Goal: Transaction & Acquisition: Purchase product/service

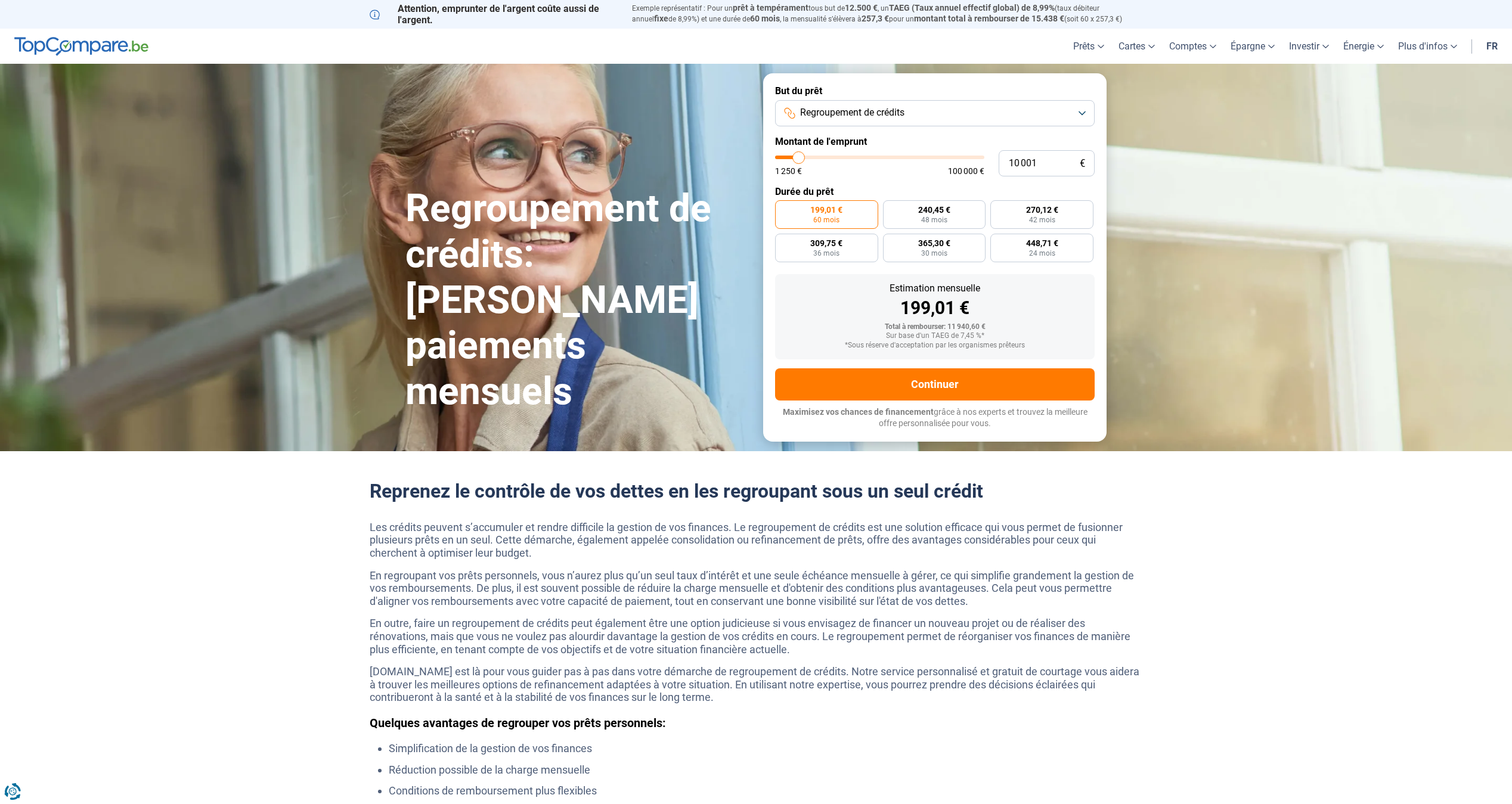
type input "11 250"
type input "11250"
type input "11 500"
type input "11500"
type input "12 750"
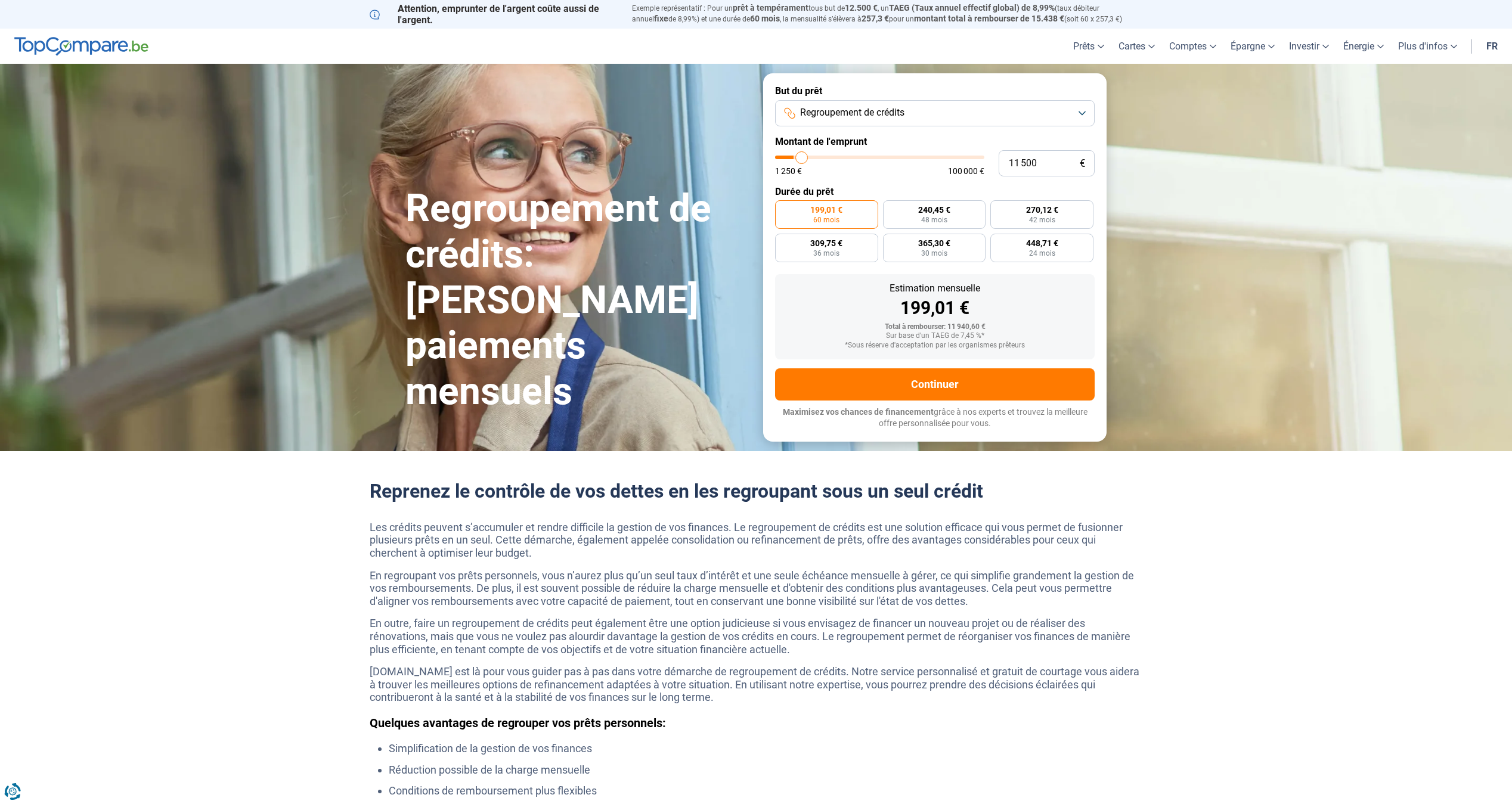
type input "12750"
type input "15 500"
type input "15500"
type input "20 000"
type input "20000"
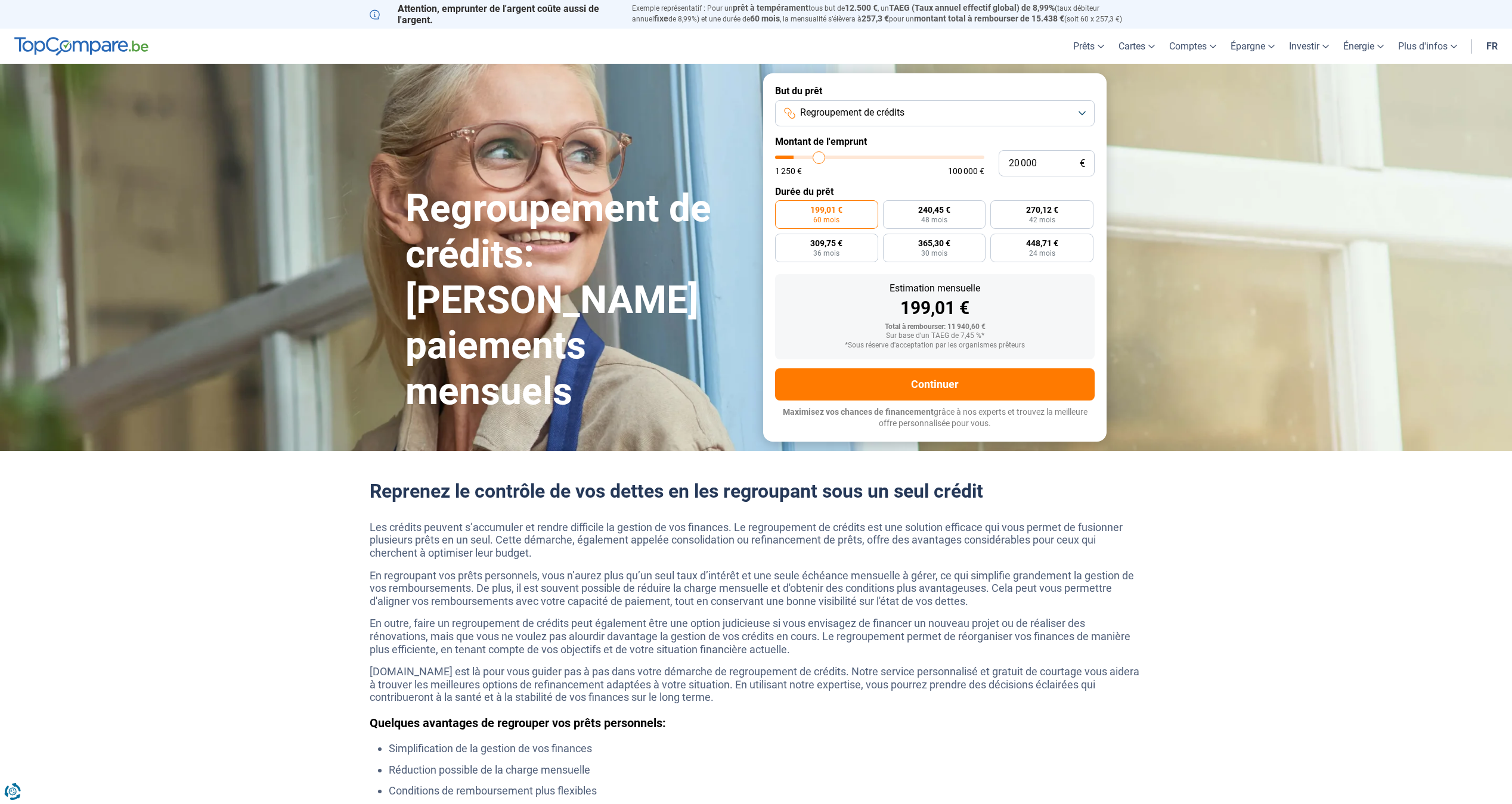
type input "25 250"
type input "25250"
type input "30 750"
type input "30750"
type input "35 500"
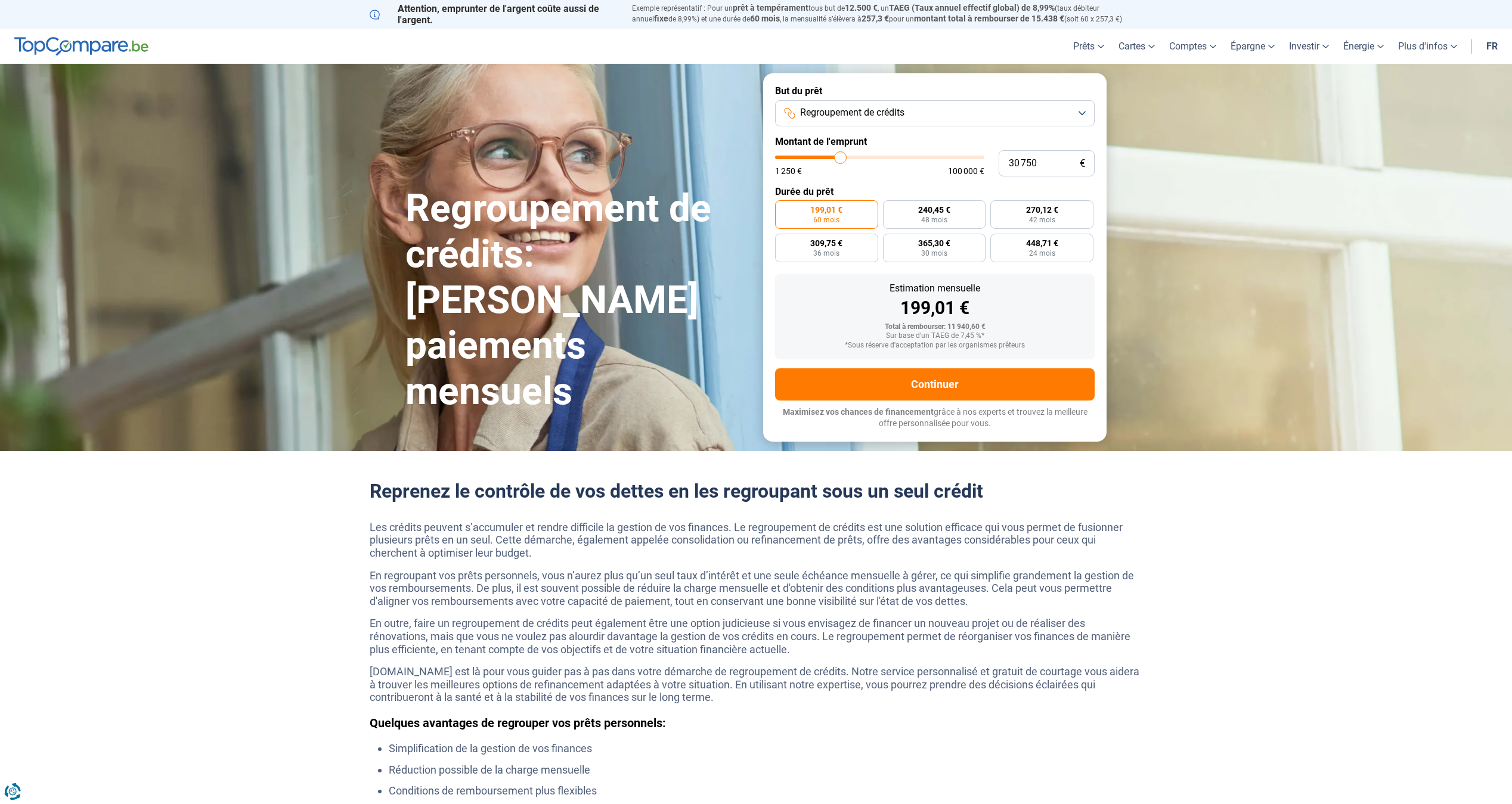
type input "35500"
type input "38 750"
type input "38750"
type input "41 250"
type input "41250"
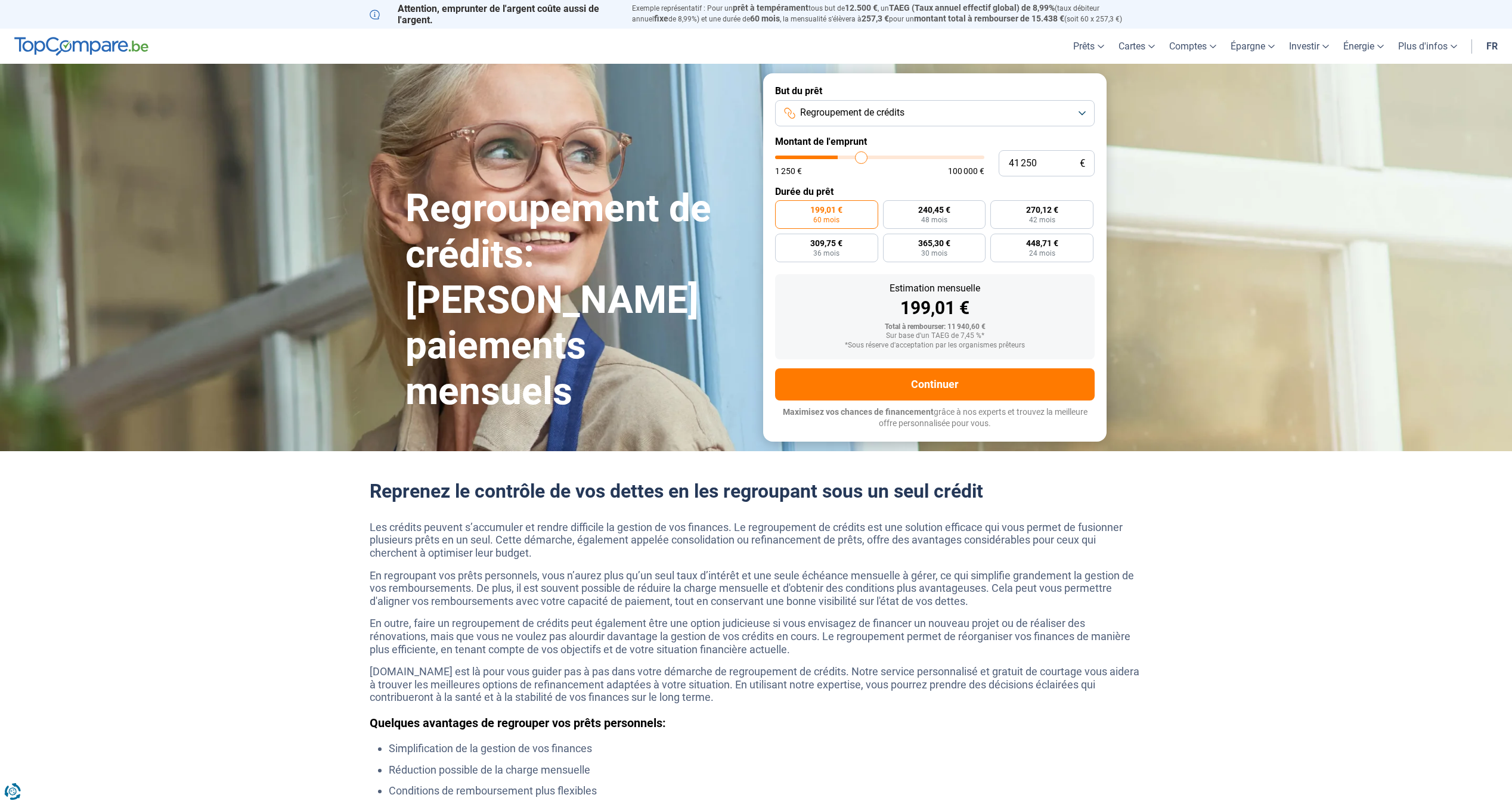
type input "43 250"
type input "43250"
type input "46 500"
type input "46500"
type input "50 500"
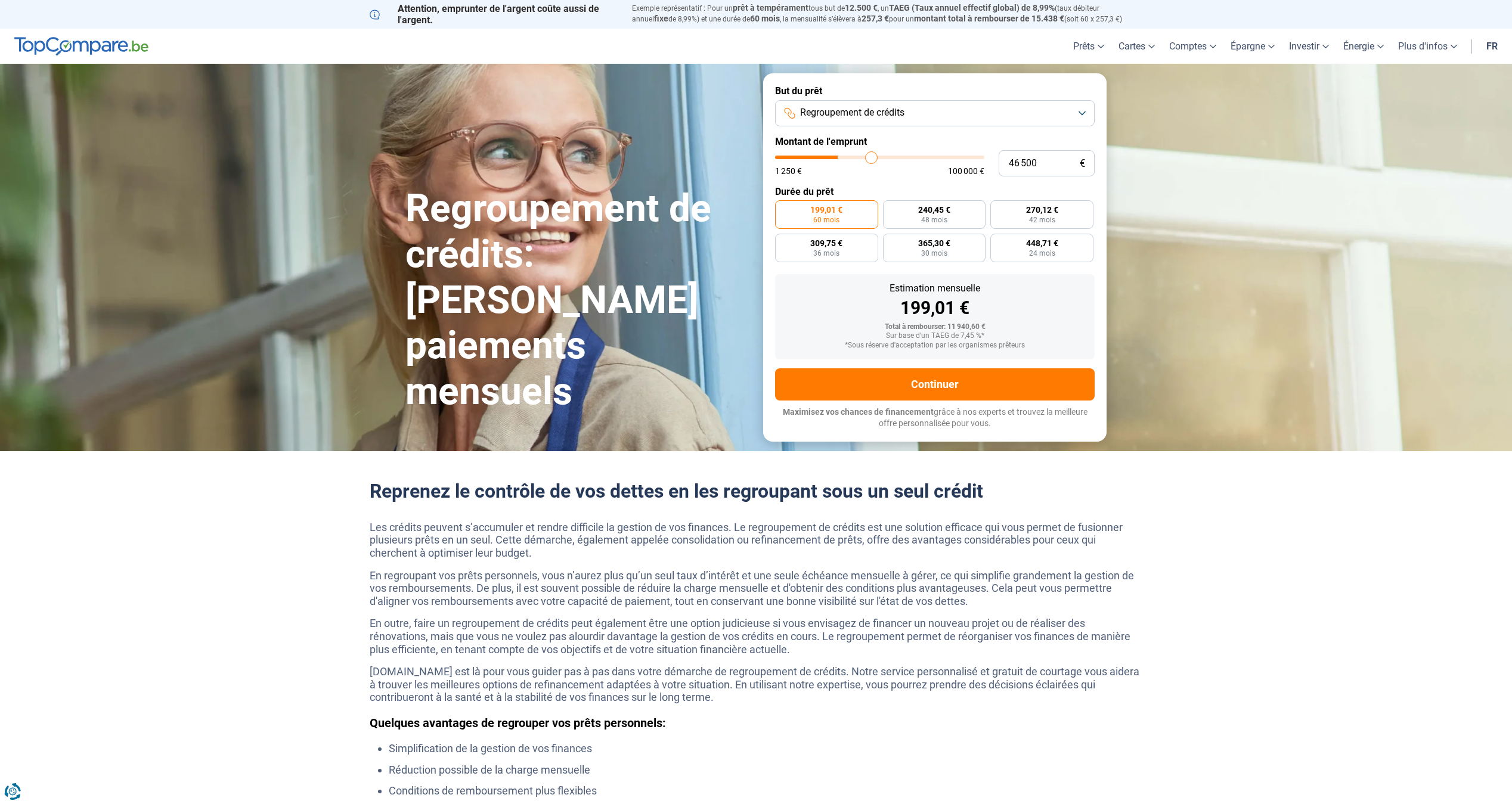
type input "50500"
type input "54 500"
type input "54500"
type input "58 750"
type input "58750"
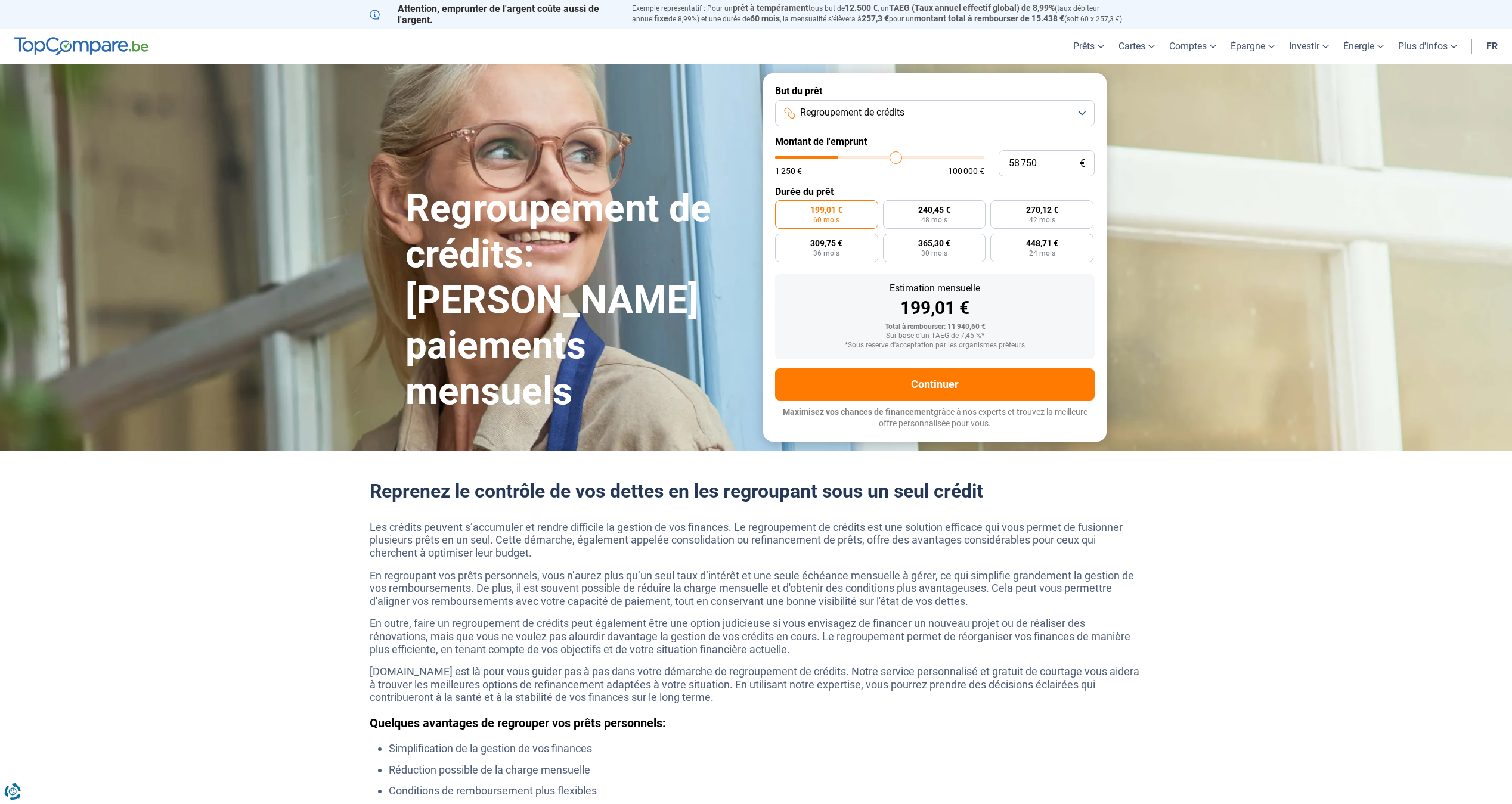
type input "63 500"
type input "63500"
type input "67 750"
type input "67750"
type input "71 500"
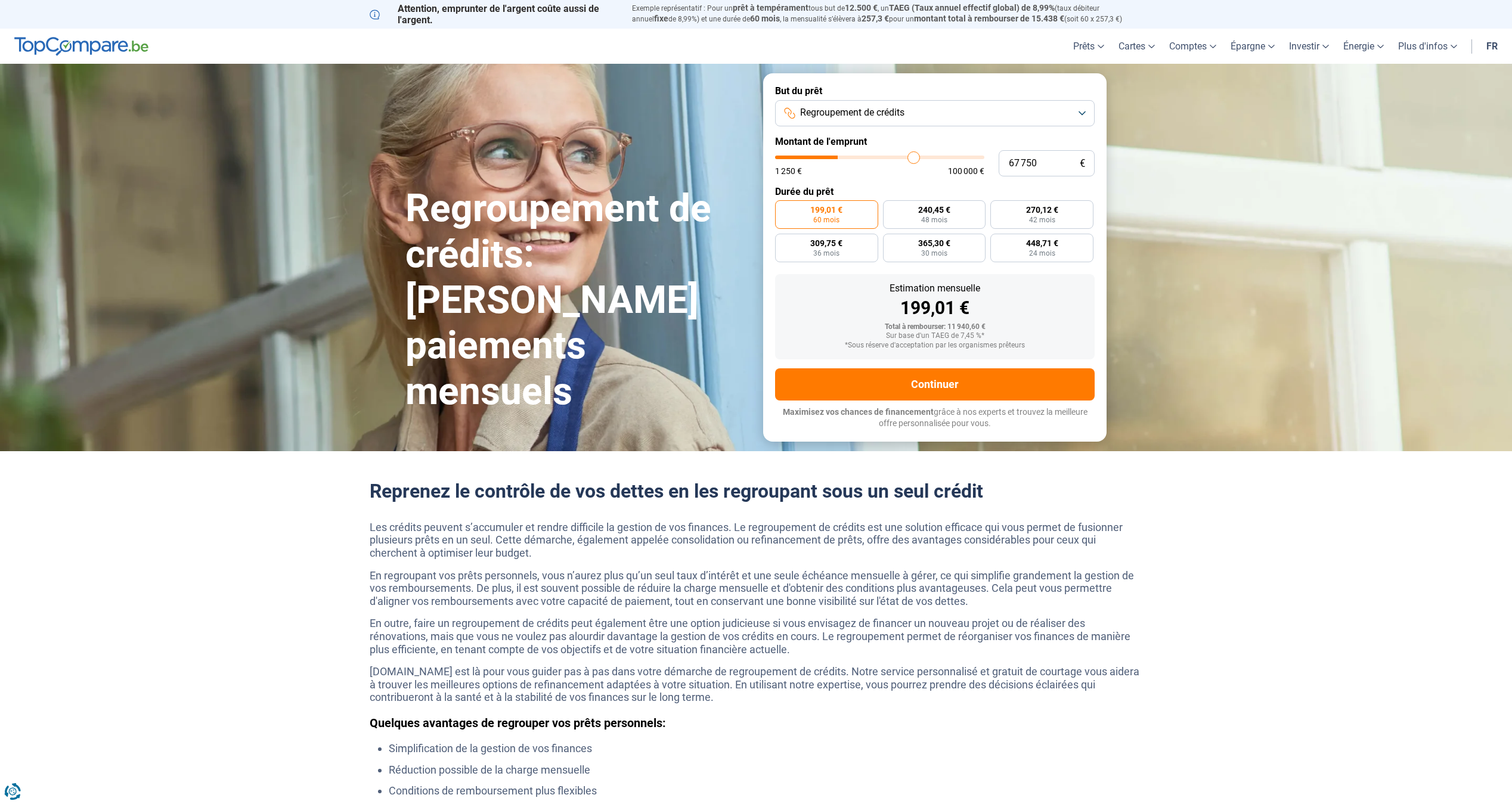
type input "71500"
type input "75 000"
type input "75000"
type input "78 000"
type input "78000"
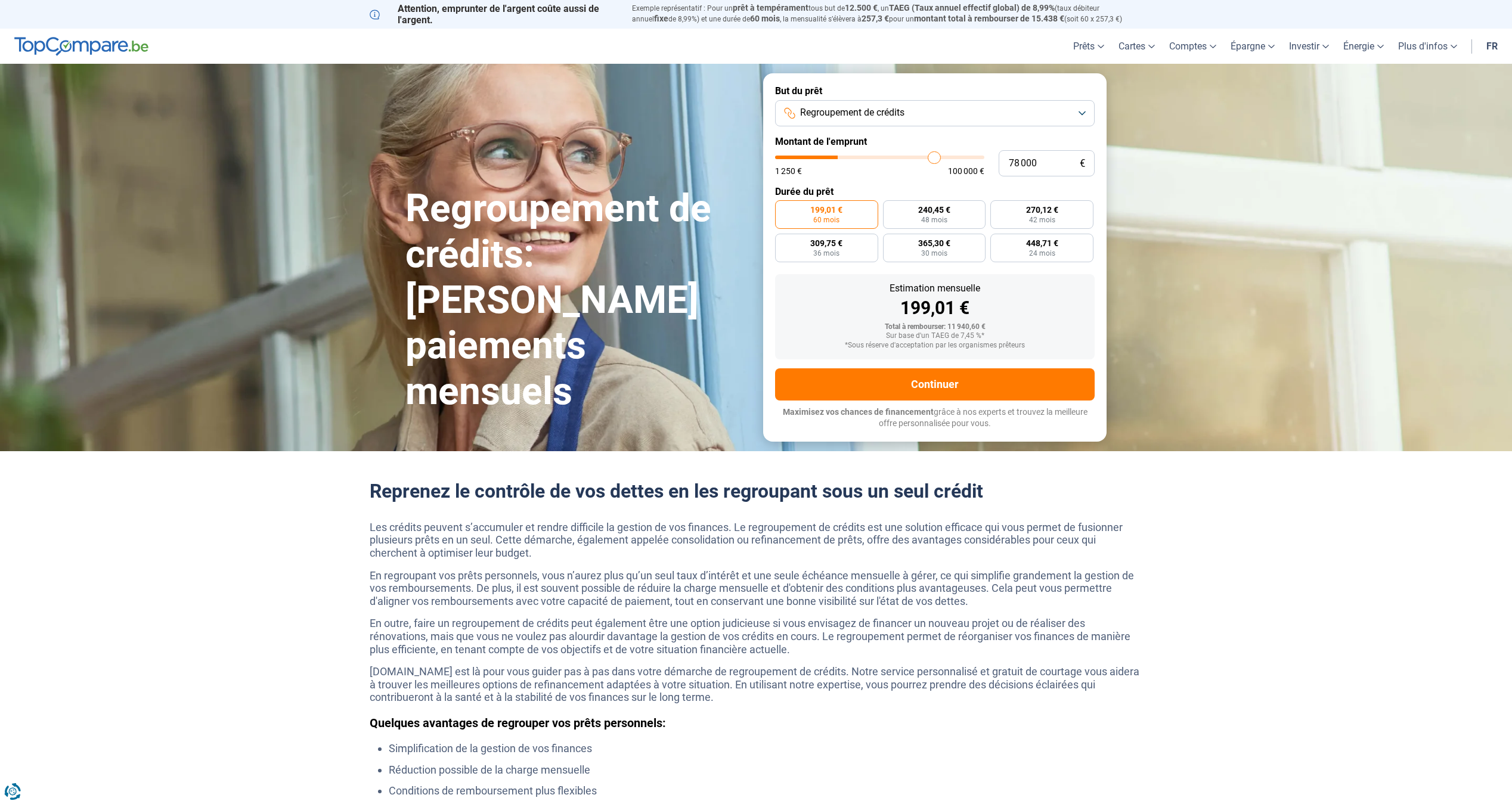
type input "81 000"
type input "81000"
type input "84 000"
type input "84000"
type input "86 500"
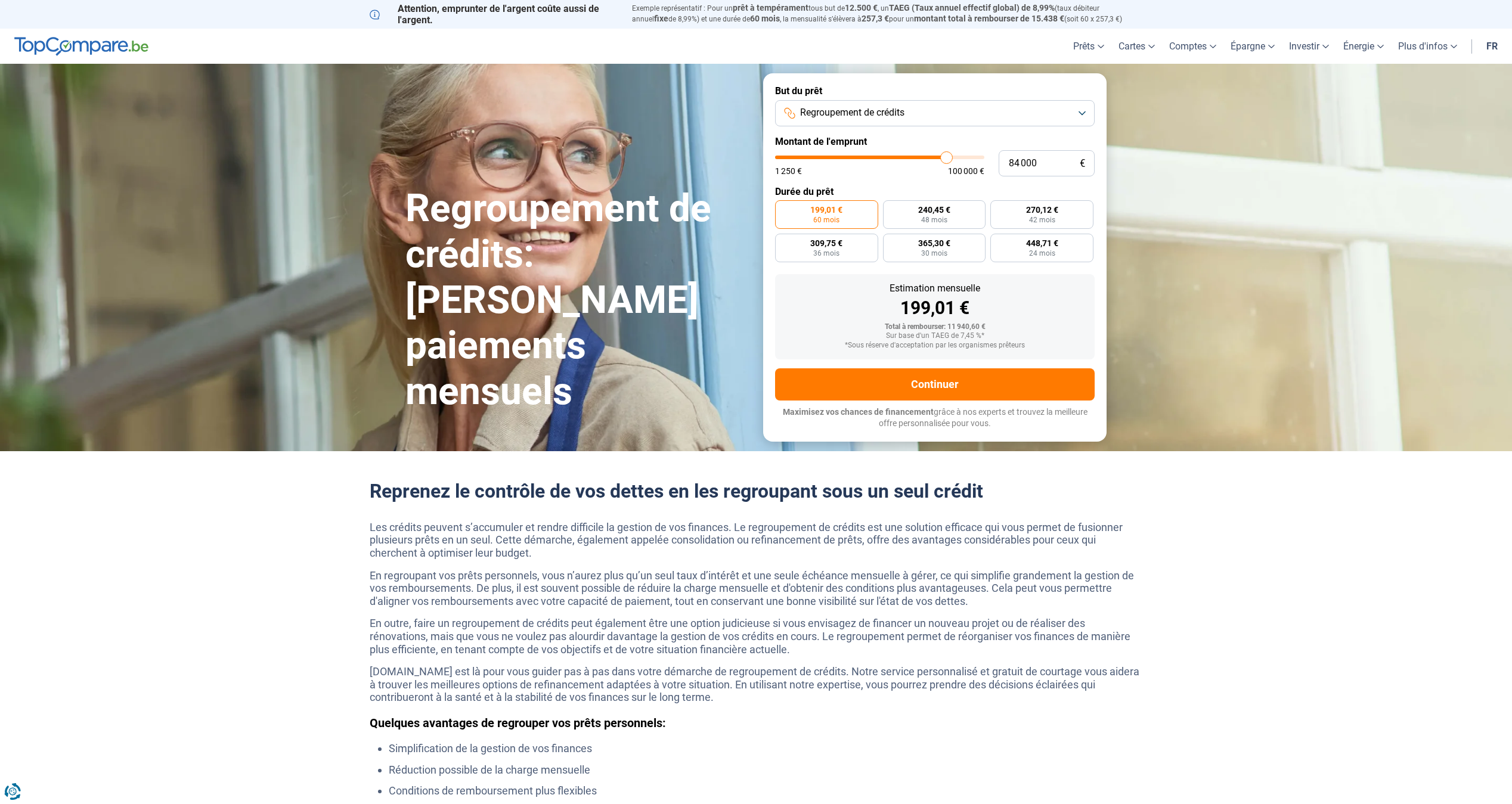
type input "86500"
type input "88 750"
type input "88750"
type input "90 750"
type input "90750"
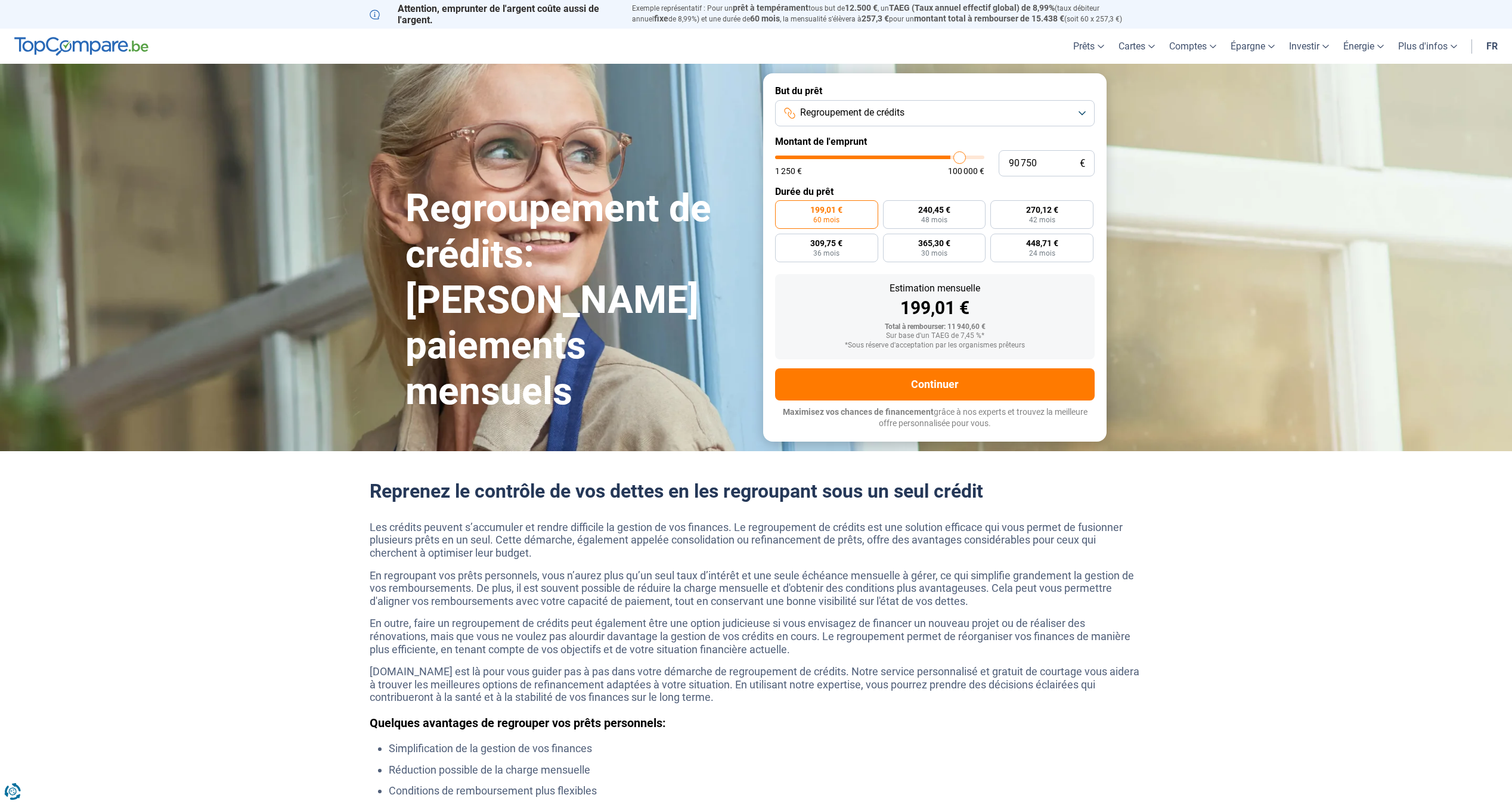
type input "92 250"
type input "92250"
type input "93 750"
type input "93750"
type input "95 000"
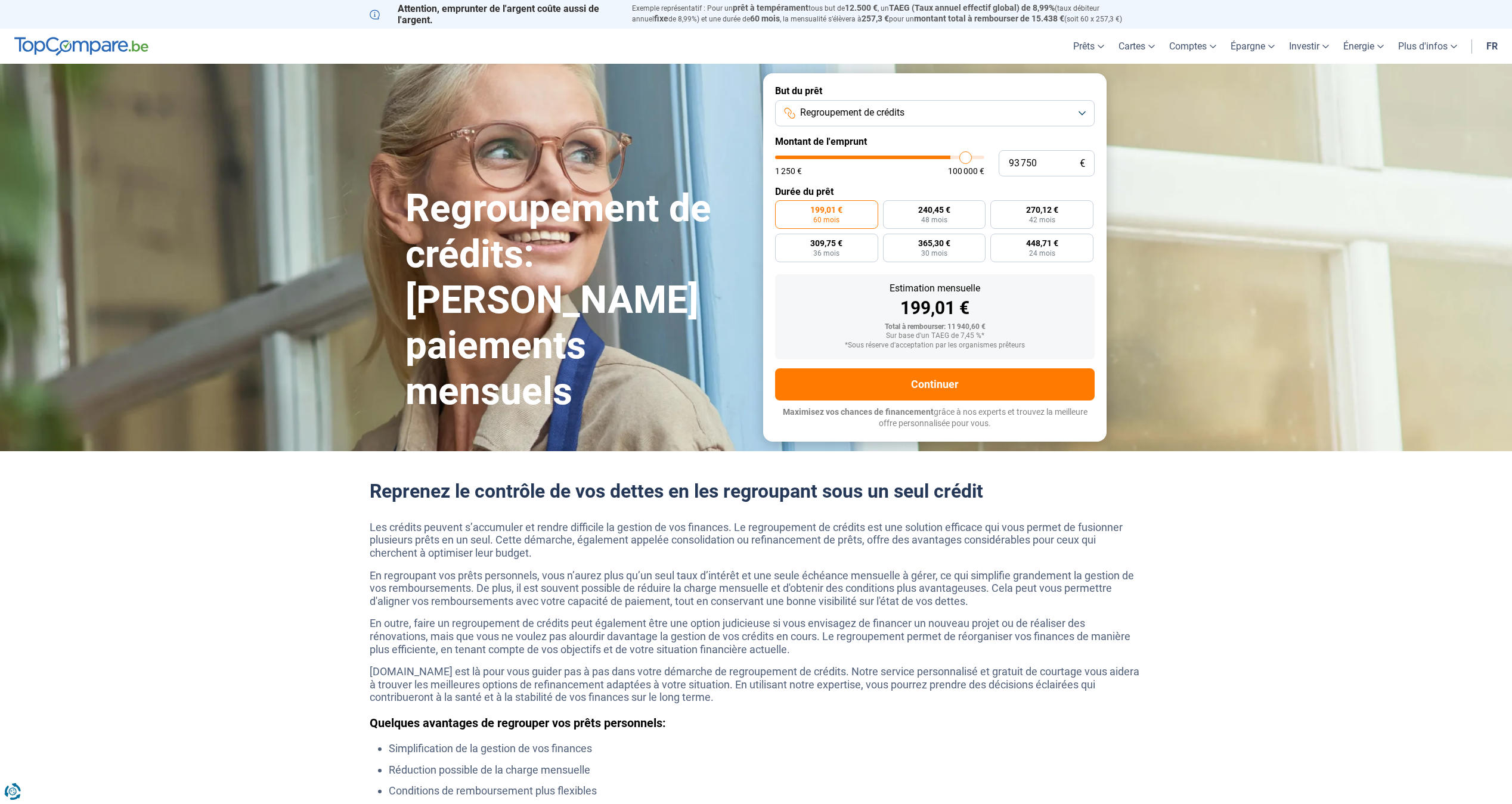
type input "95000"
type input "96 000"
type input "96000"
type input "97 000"
type input "97000"
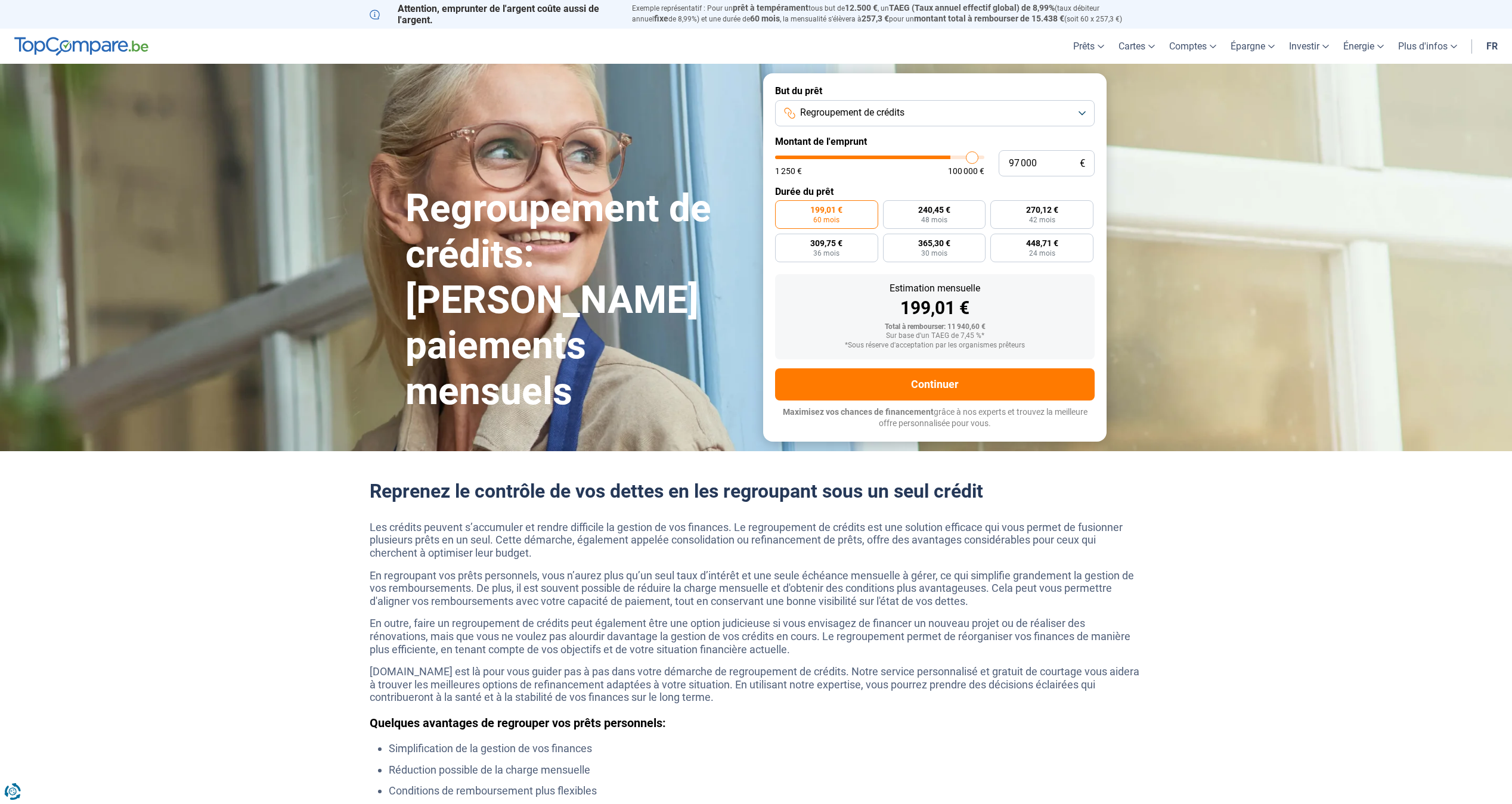
type input "98 000"
type input "98000"
type input "99 250"
type input "99250"
type input "100 000"
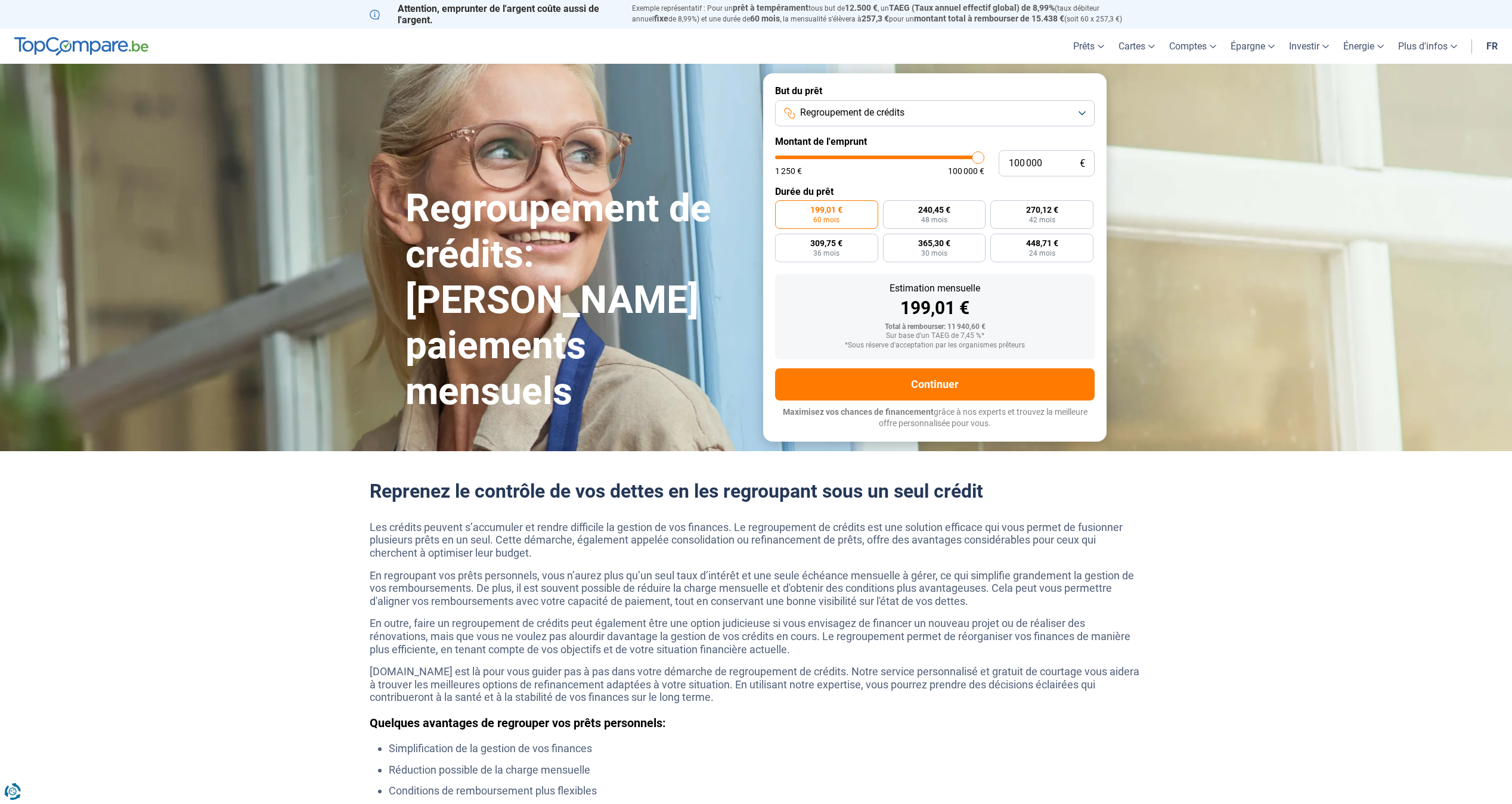
type input "100000"
drag, startPoint x: 804, startPoint y: 159, endPoint x: 1008, endPoint y: 162, distance: 204.0
click at [1006, 159] on div "100 000 € 1 250 € 100 000 €" at bounding box center [935, 164] width 320 height 26
click at [912, 115] on button "Regroupement de crédits" at bounding box center [935, 114] width 320 height 26
click at [843, 165] on span "Regroupement de crédits" at bounding box center [850, 166] width 104 height 13
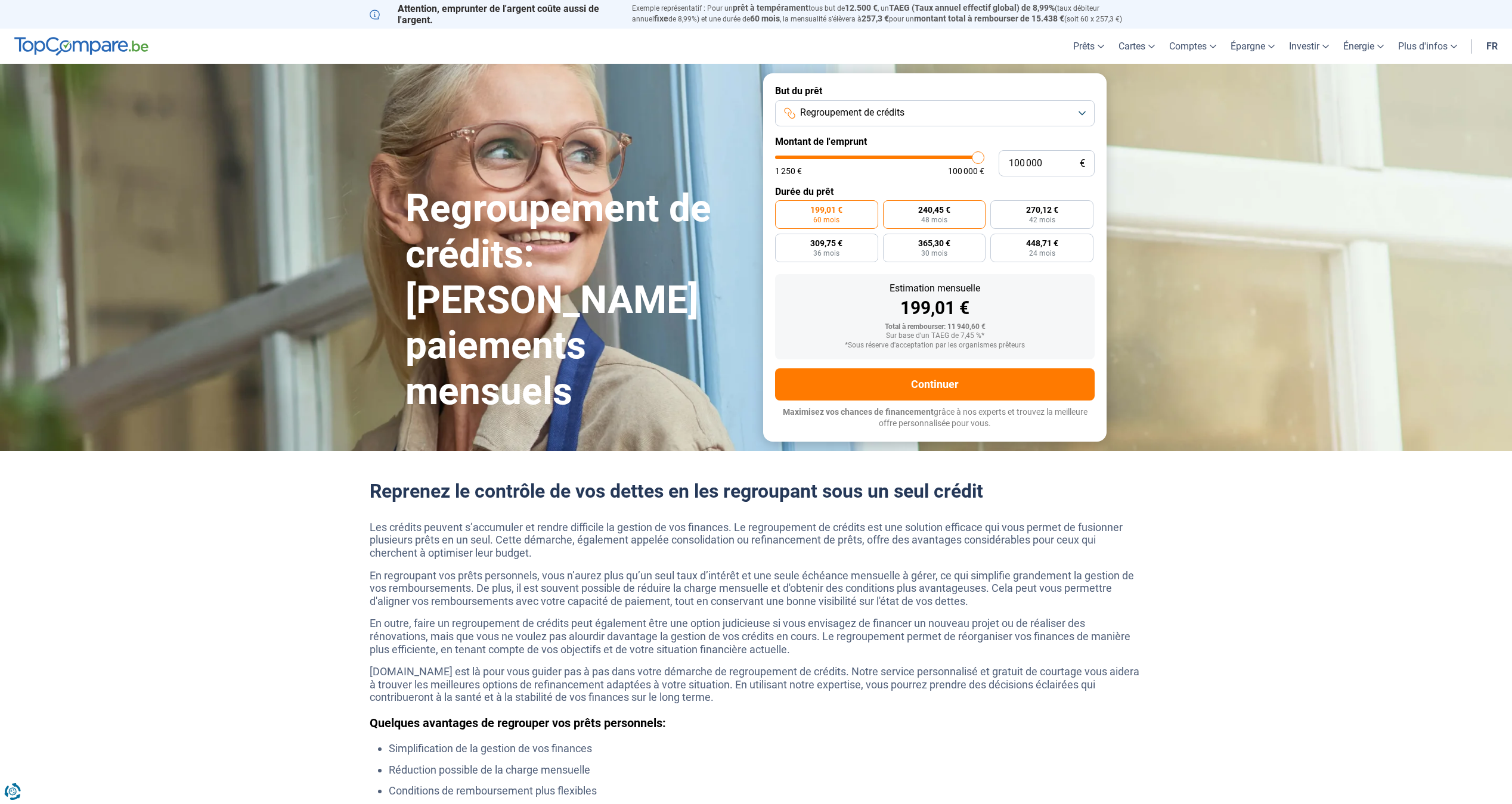
click at [944, 210] on span "240,45 €" at bounding box center [934, 209] width 33 height 8
click at [891, 208] on input "240,45 € 48 mois" at bounding box center [886, 203] width 8 height 8
radio input "true"
click at [1023, 246] on label "448,71 € 24 mois" at bounding box center [1041, 247] width 103 height 28
click at [998, 241] on input "448,71 € 24 mois" at bounding box center [994, 237] width 8 height 8
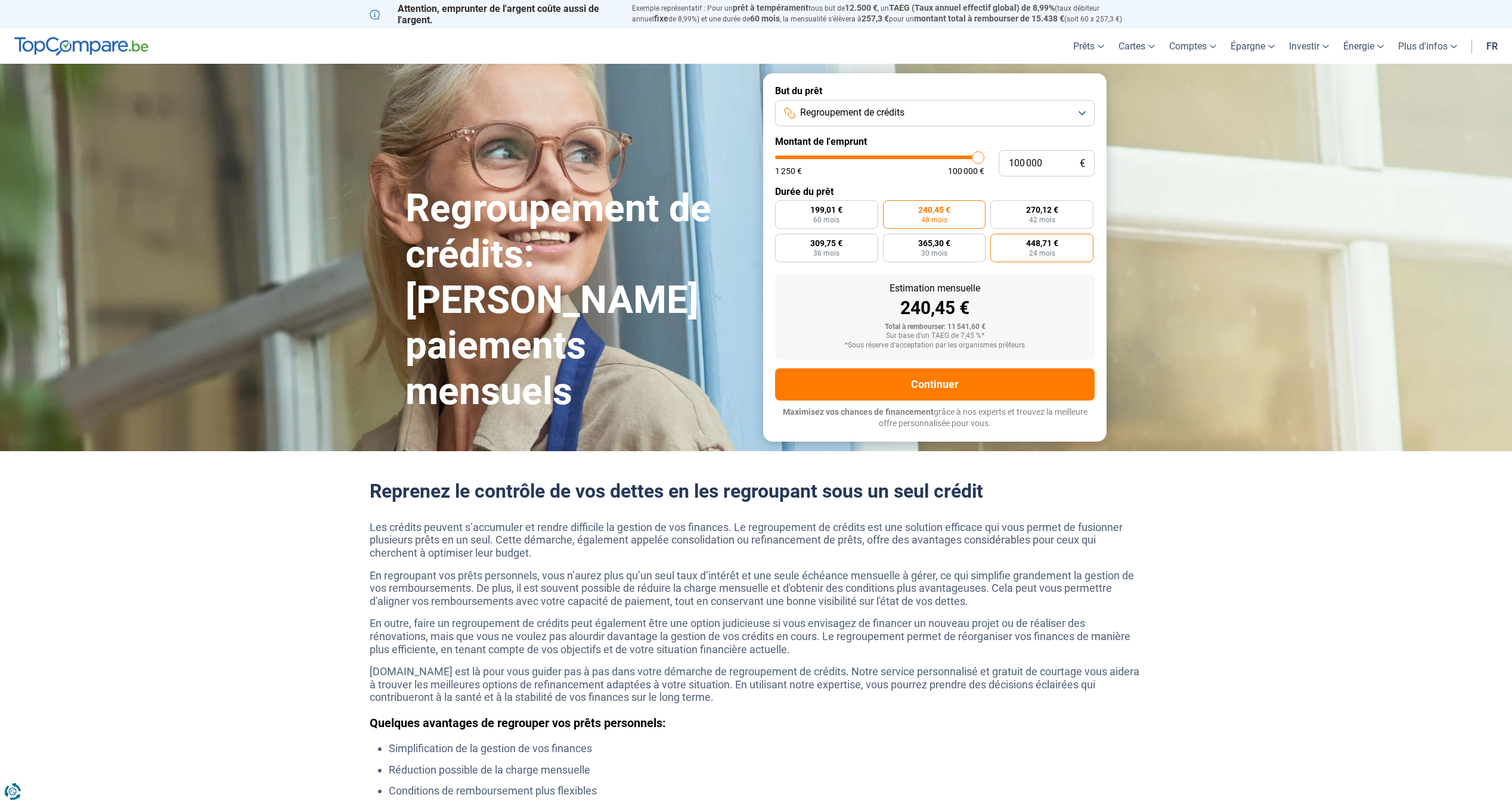
radio input "true"
click at [847, 220] on label "199,01 € 60 mois" at bounding box center [826, 214] width 103 height 28
click at [783, 208] on input "199,01 € 60 mois" at bounding box center [779, 203] width 8 height 8
radio input "true"
click at [953, 390] on button "Continuer" at bounding box center [935, 384] width 320 height 33
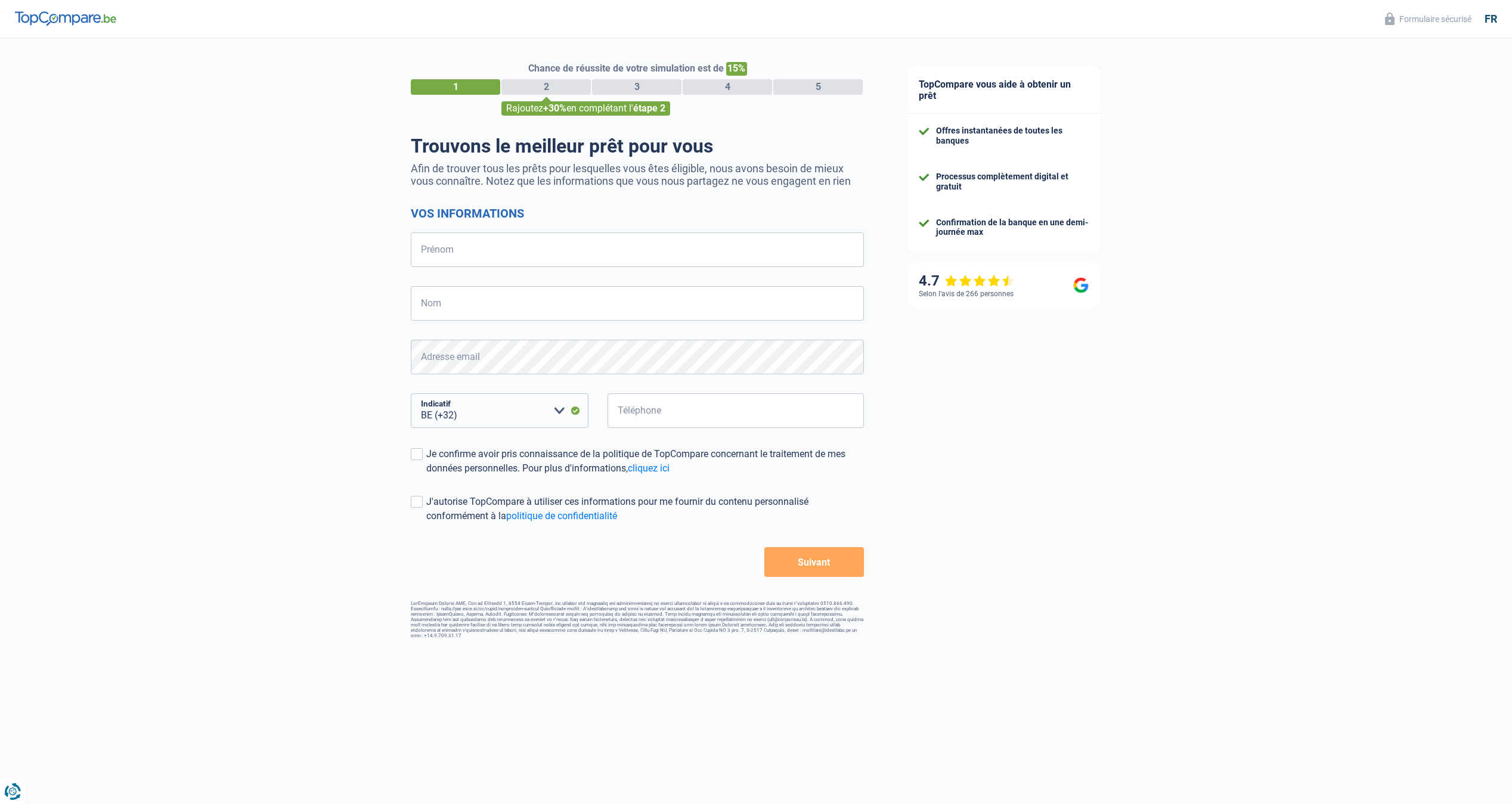
select select "32"
